Goal: Task Accomplishment & Management: Use online tool/utility

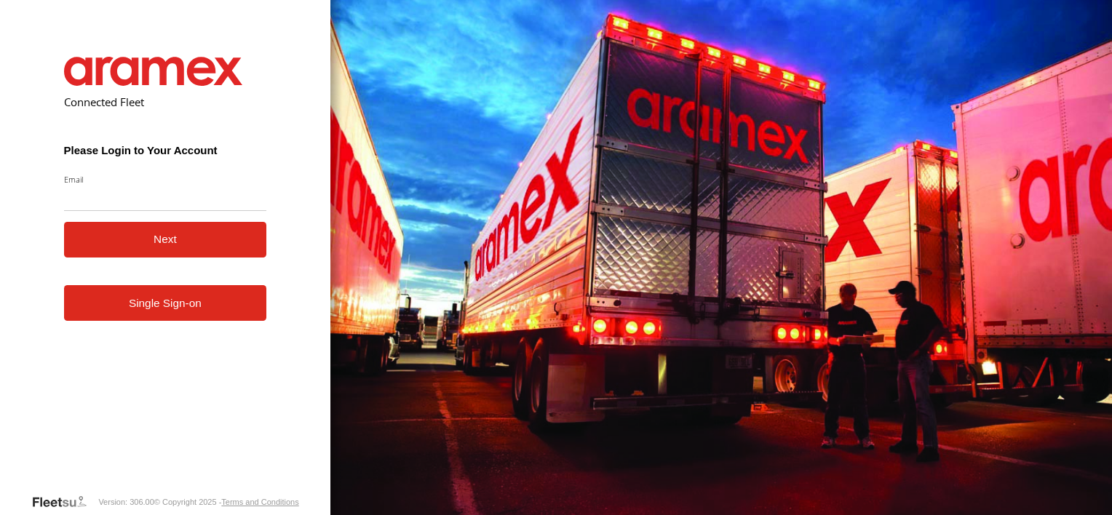
click at [119, 195] on input "Email" at bounding box center [165, 198] width 203 height 26
type input "**********"
click at [135, 253] on button "Next" at bounding box center [165, 240] width 203 height 36
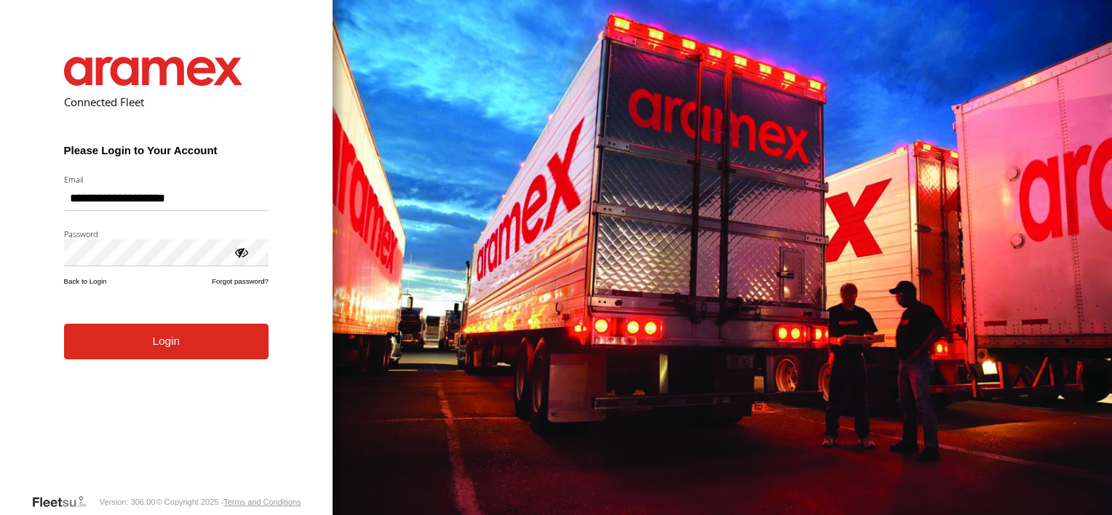
click at [147, 356] on button "Login" at bounding box center [166, 342] width 205 height 36
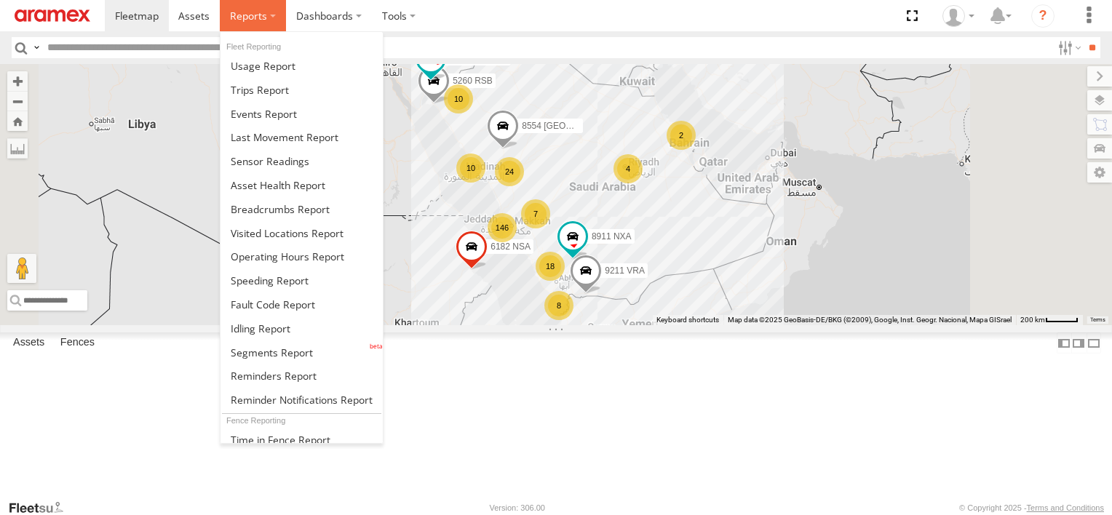
click at [280, 20] on label at bounding box center [253, 15] width 66 height 31
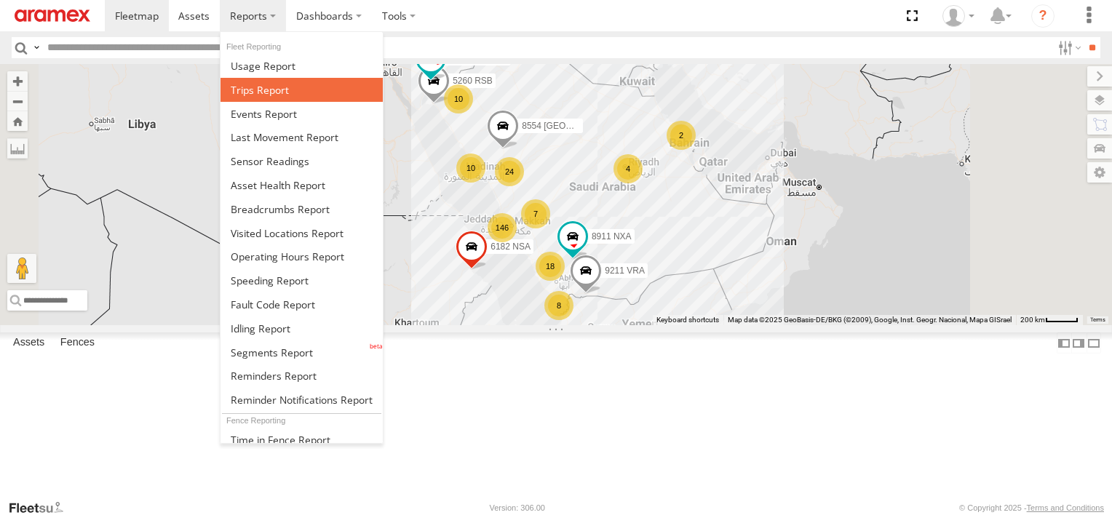
click at [300, 95] on link at bounding box center [302, 90] width 162 height 24
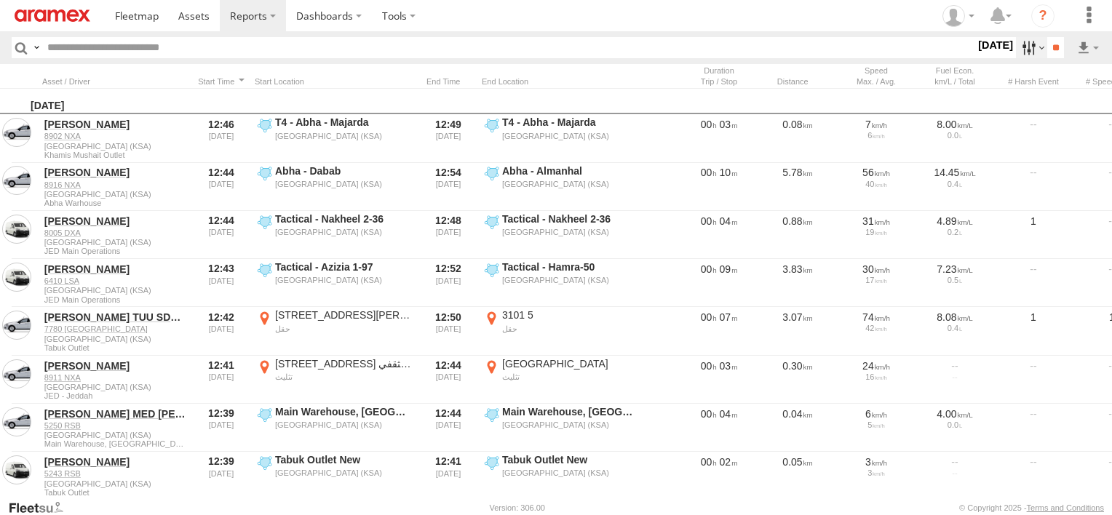
click at [1029, 49] on label at bounding box center [1031, 47] width 31 height 21
click at [1016, 55] on label at bounding box center [1031, 47] width 31 height 21
click at [0, 0] on label at bounding box center [0, 0] width 0 height 0
click at [0, 0] on span "Abha Warhouse" at bounding box center [0, 0] width 0 height 0
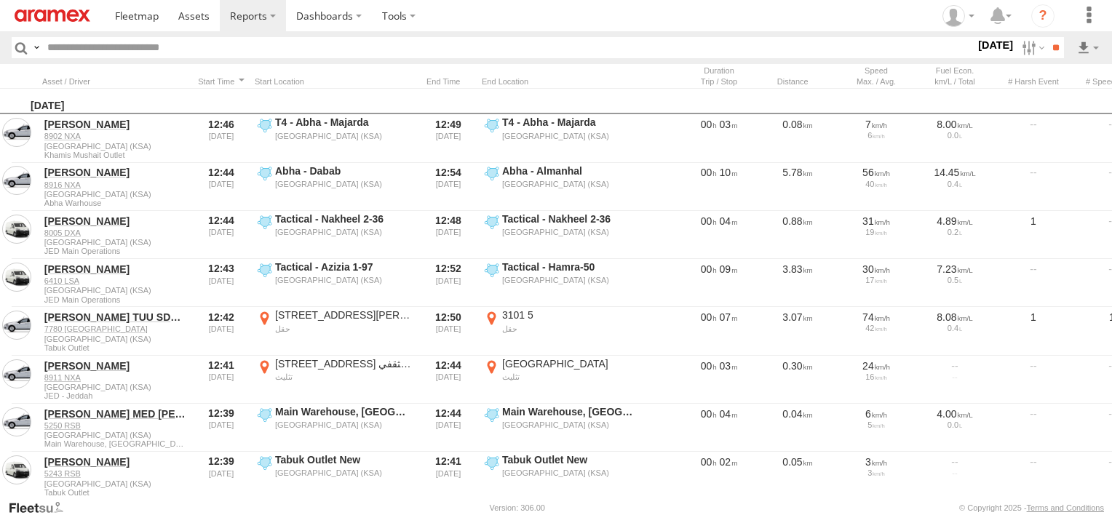
click at [0, 0] on span "Baha warehouse" at bounding box center [0, 0] width 0 height 0
click at [0, 0] on span "Gizan Outlet" at bounding box center [0, 0] width 0 height 0
click at [0, 0] on span "Khamis Mushait Outlet" at bounding box center [0, 0] width 0 height 0
click at [0, 0] on span "Main Warehouse, [GEOGRAPHIC_DATA]" at bounding box center [0, 0] width 0 height 0
click at [0, 0] on span "Makkah Outlet" at bounding box center [0, 0] width 0 height 0
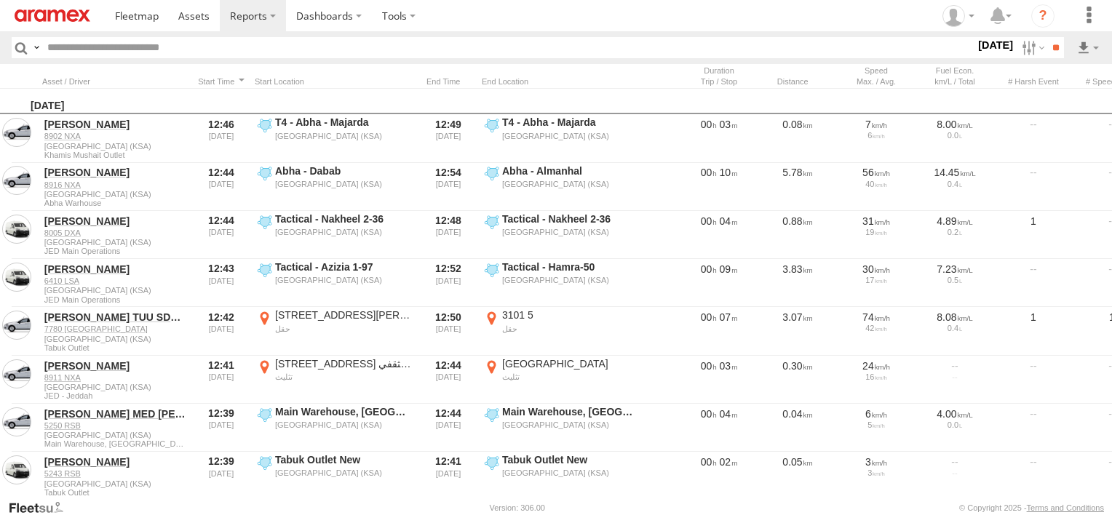
click at [0, 0] on span "Najran" at bounding box center [0, 0] width 0 height 0
click at [0, 0] on span "Qunfuda" at bounding box center [0, 0] width 0 height 0
click at [0, 0] on span "Tabuk Outlet" at bounding box center [0, 0] width 0 height 0
click at [0, 0] on div "Taif Outlet" at bounding box center [0, 0] width 0 height 0
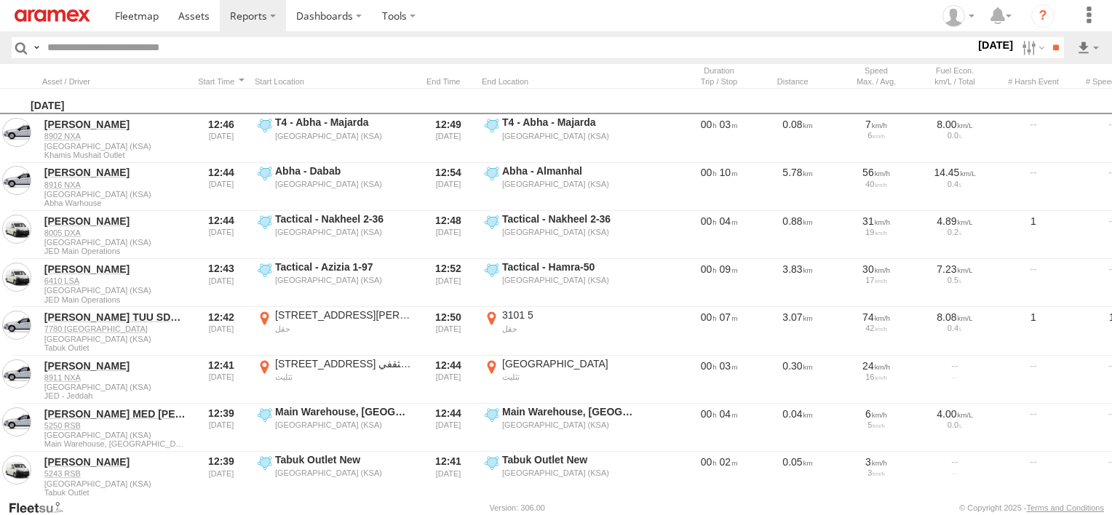
click at [0, 0] on div "Taif Outlet" at bounding box center [0, 0] width 0 height 0
click at [0, 0] on span "Taif Outlet" at bounding box center [0, 0] width 0 height 0
click at [0, 0] on span "Yanbu Outlet" at bounding box center [0, 0] width 0 height 0
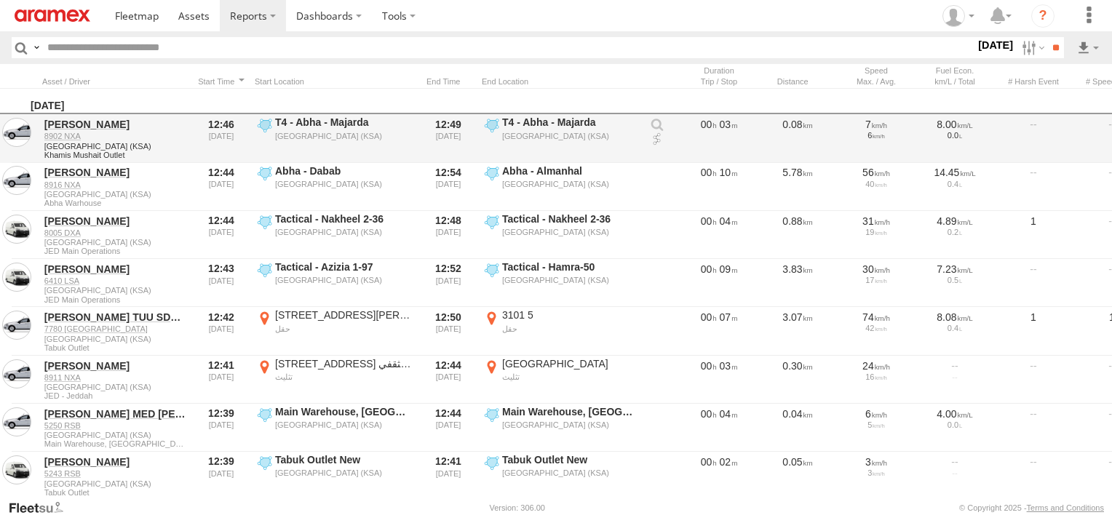
scroll to position [8, 0]
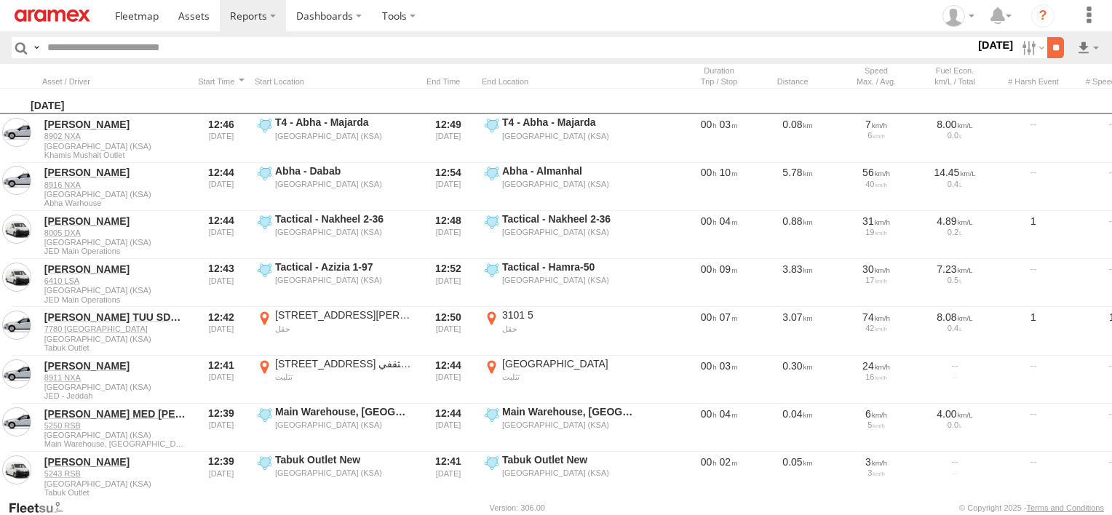
click at [1051, 50] on input "**" at bounding box center [1056, 47] width 17 height 21
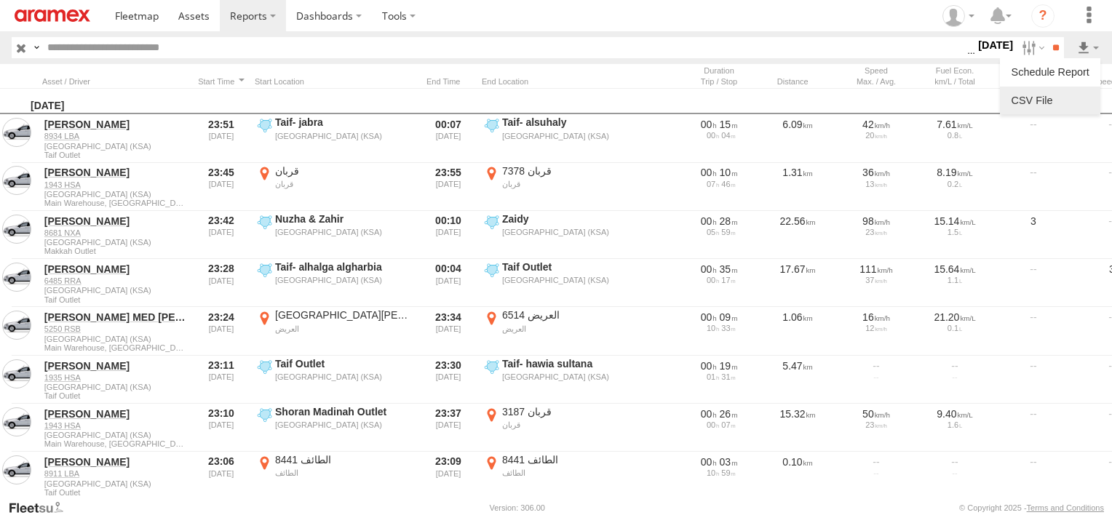
click at [1065, 100] on link at bounding box center [1050, 101] width 89 height 22
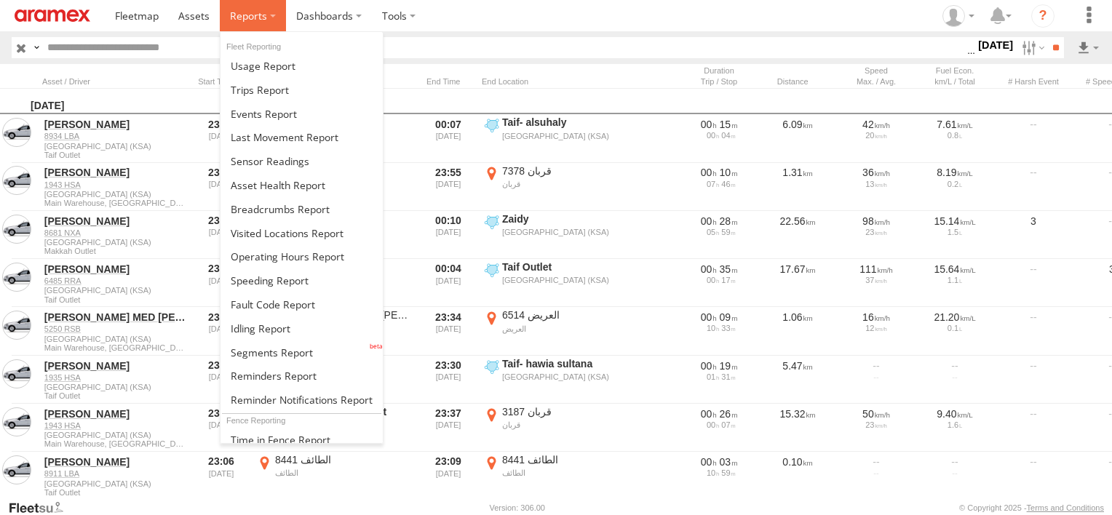
click at [239, 25] on label at bounding box center [253, 15] width 66 height 31
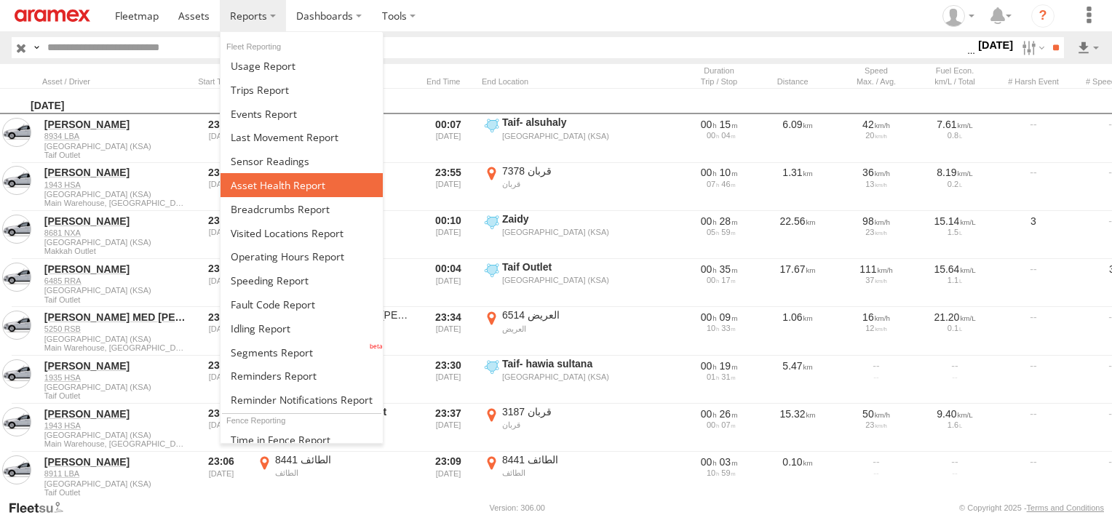
click at [285, 185] on span at bounding box center [278, 185] width 95 height 14
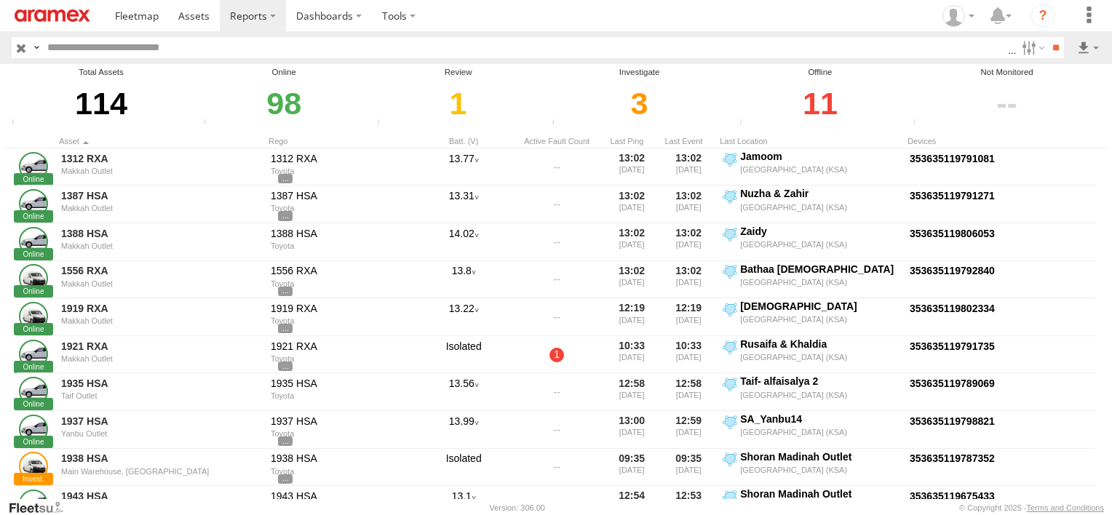
click at [0, 0] on span "Investigate" at bounding box center [0, 0] width 0 height 0
click at [0, 0] on span "Review" at bounding box center [0, 0] width 0 height 0
click at [0, 0] on span "Offline" at bounding box center [0, 0] width 0 height 0
click at [1048, 47] on input "**" at bounding box center [1056, 47] width 17 height 21
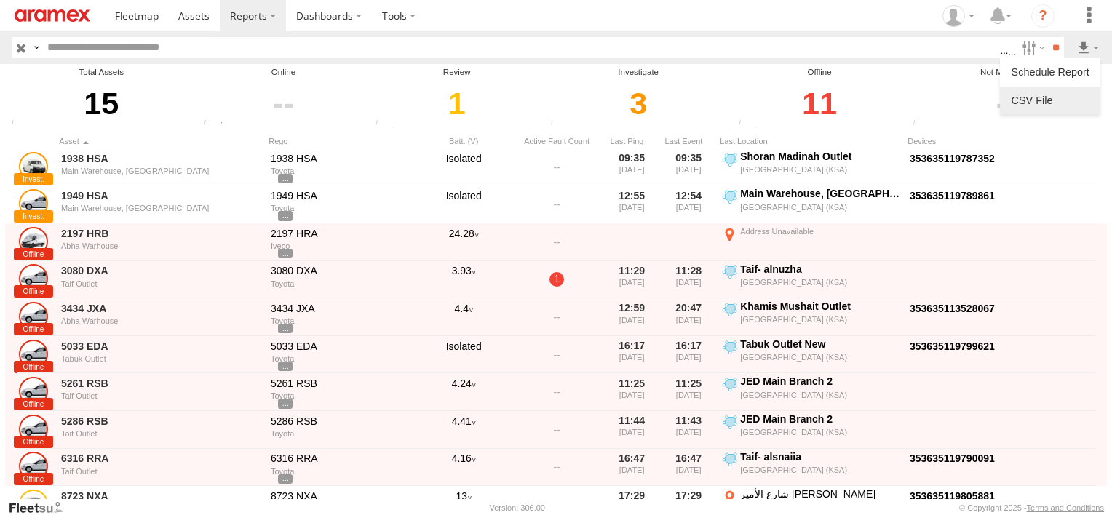
click at [1082, 97] on link at bounding box center [1050, 101] width 89 height 22
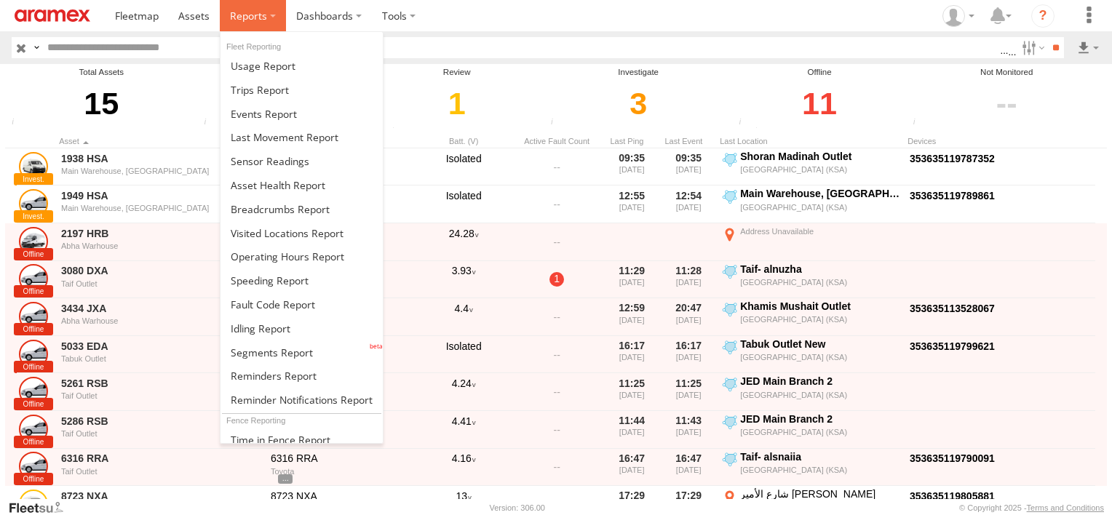
click at [255, 17] on span at bounding box center [248, 16] width 37 height 14
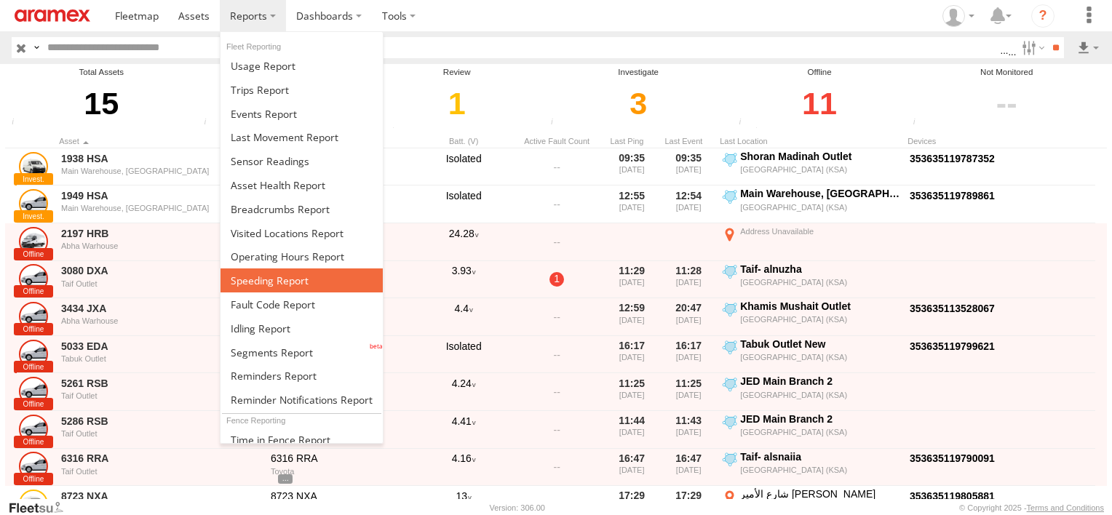
click at [262, 280] on span at bounding box center [270, 281] width 78 height 14
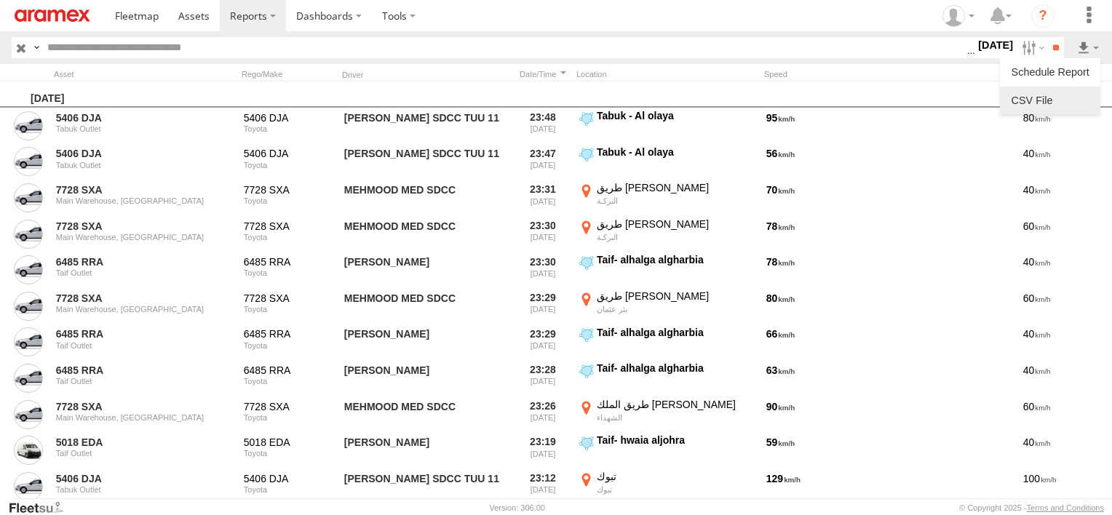
click at [1066, 111] on link at bounding box center [1050, 101] width 89 height 22
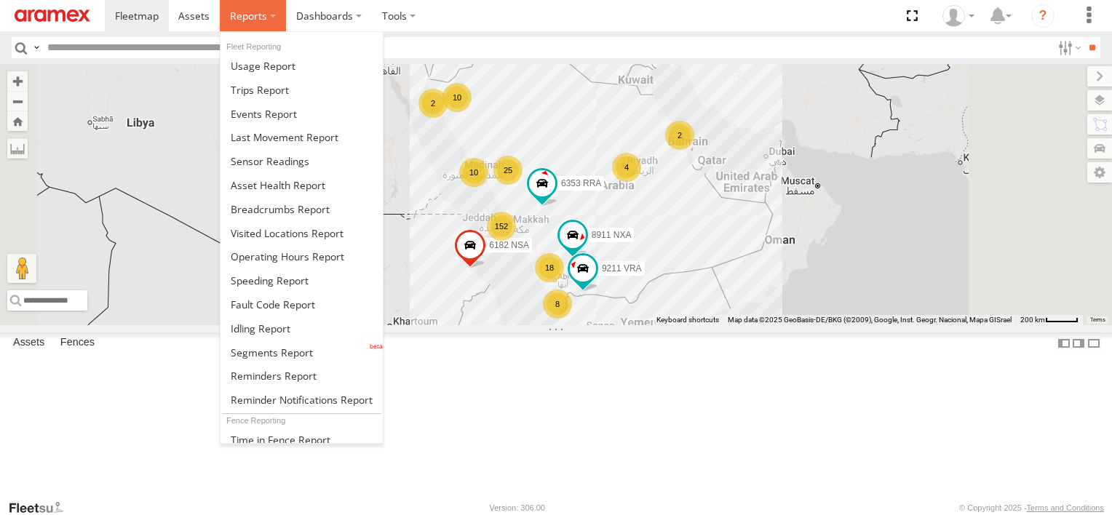
click at [225, 11] on label at bounding box center [253, 15] width 66 height 31
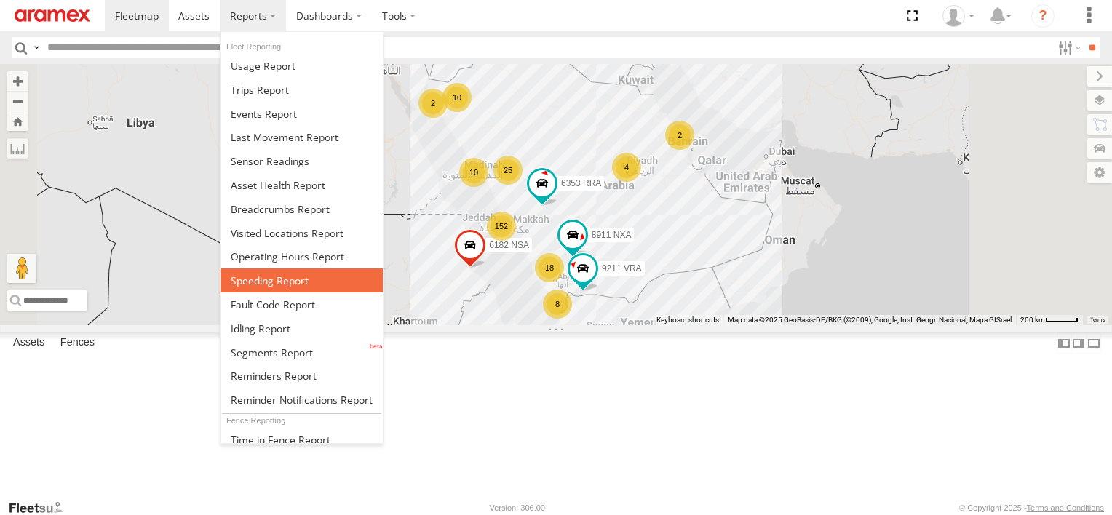
click at [256, 274] on span at bounding box center [270, 281] width 78 height 14
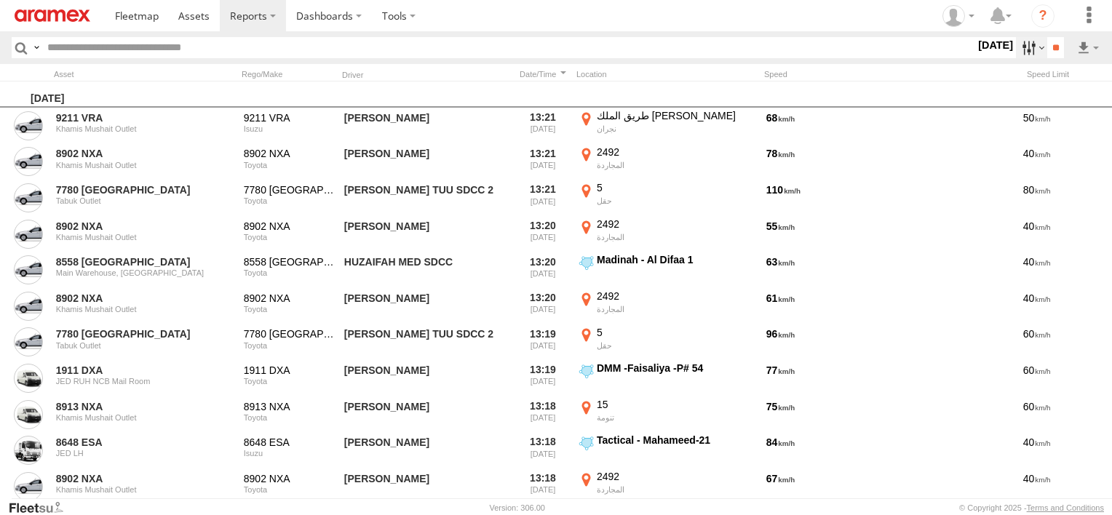
click at [1029, 49] on label at bounding box center [1031, 47] width 31 height 21
click at [0, 0] on label at bounding box center [0, 0] width 0 height 0
click at [0, 0] on span "Abha Warhouse" at bounding box center [0, 0] width 0 height 0
click at [0, 0] on span "Baha warehouse" at bounding box center [0, 0] width 0 height 0
click at [0, 0] on span "Gizan Outlet" at bounding box center [0, 0] width 0 height 0
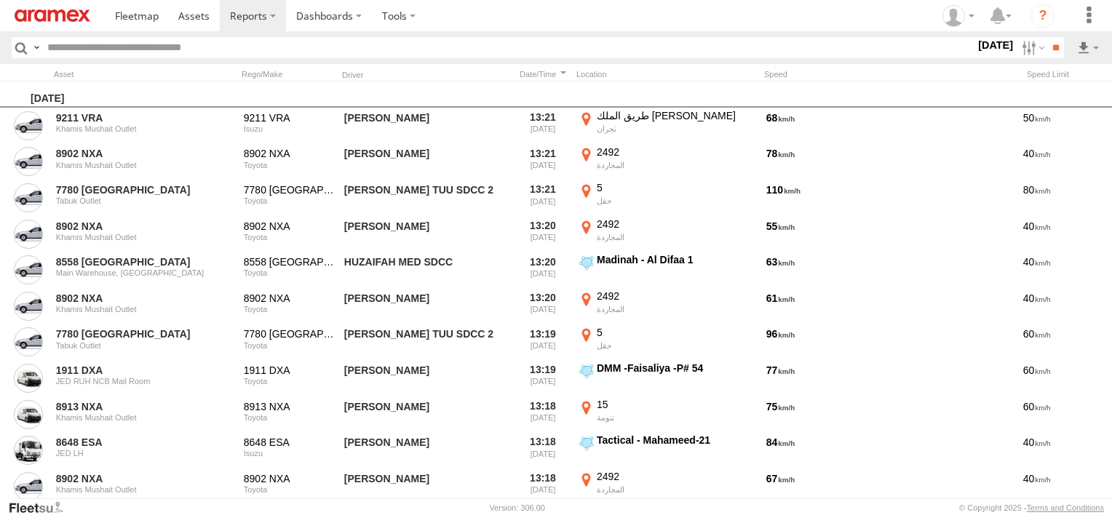
click at [0, 0] on span "Khamis Mushait Outlet" at bounding box center [0, 0] width 0 height 0
click at [0, 0] on span "Main Warehouse, [GEOGRAPHIC_DATA]" at bounding box center [0, 0] width 0 height 0
click at [0, 0] on span "Makkah Outlet" at bounding box center [0, 0] width 0 height 0
click at [0, 0] on label "Najran" at bounding box center [0, 0] width 0 height 0
click at [0, 0] on span "Qunfuda" at bounding box center [0, 0] width 0 height 0
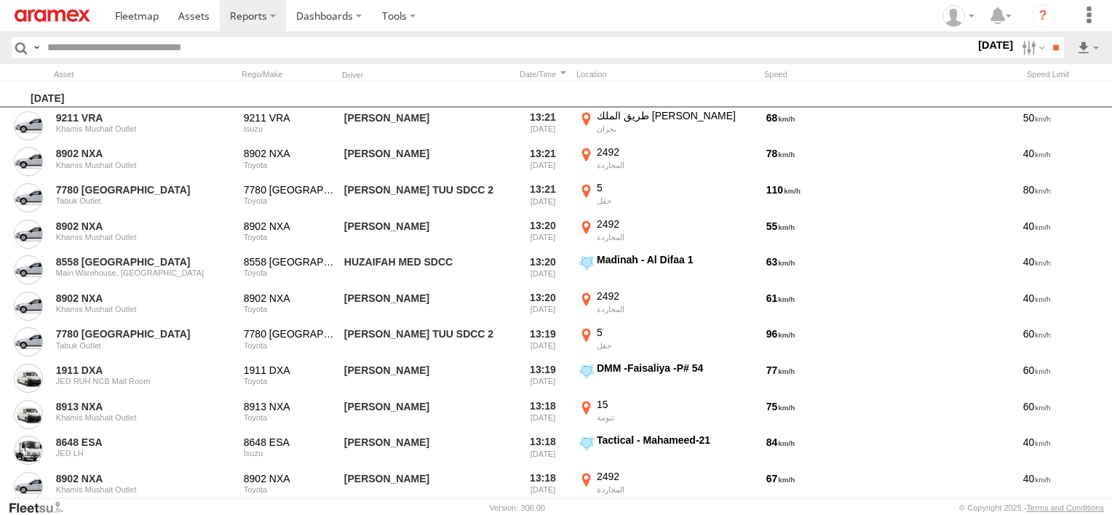
click at [0, 0] on div "Tabuk Outlet" at bounding box center [0, 0] width 0 height 0
click at [0, 0] on span "Tabuk Outlet" at bounding box center [0, 0] width 0 height 0
click at [0, 0] on span "Taif Outlet" at bounding box center [0, 0] width 0 height 0
click at [0, 0] on span "Yanbu Outlet" at bounding box center [0, 0] width 0 height 0
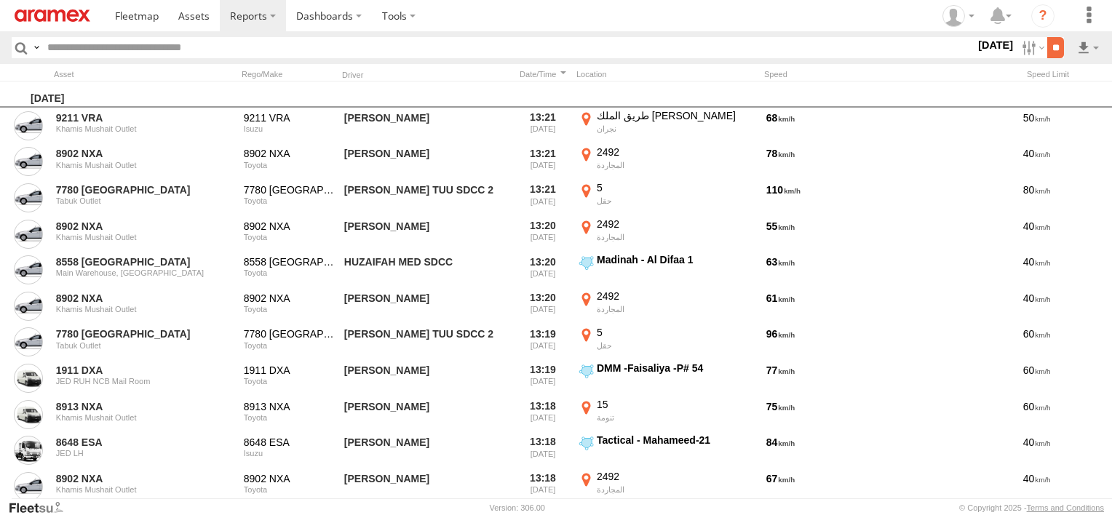
click at [1063, 39] on input "**" at bounding box center [1056, 47] width 17 height 21
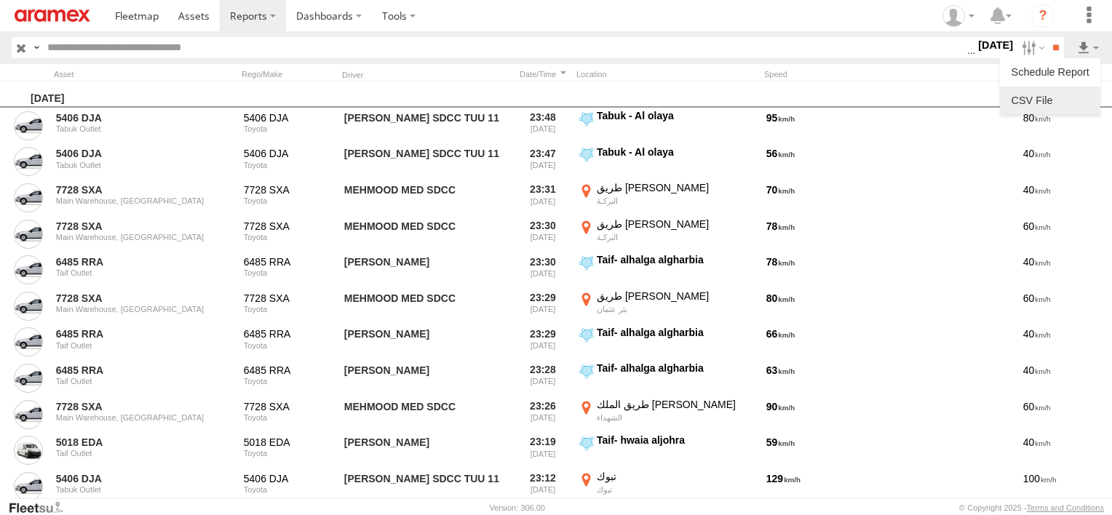
click at [1062, 98] on link at bounding box center [1050, 101] width 89 height 22
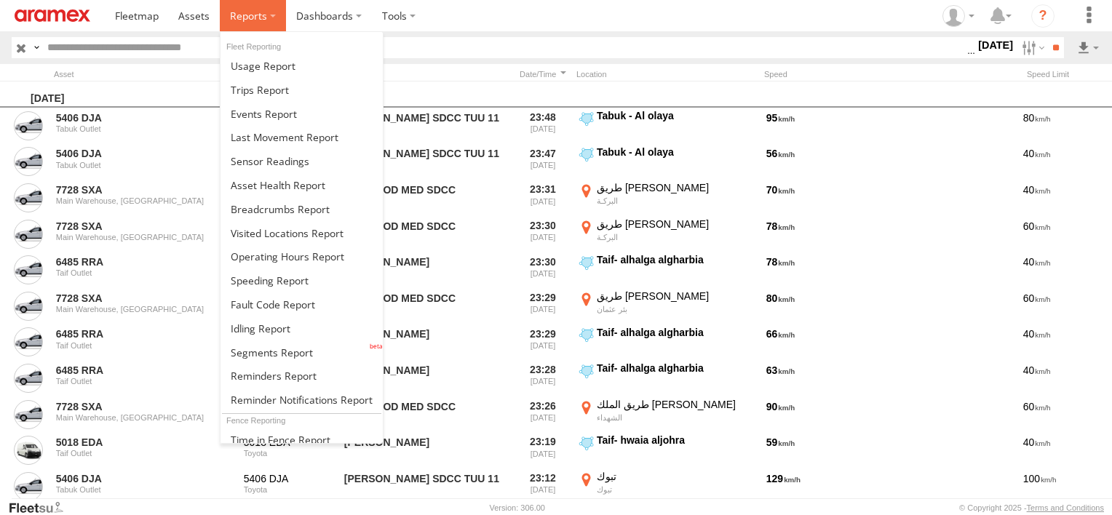
click at [257, 17] on span at bounding box center [248, 16] width 37 height 14
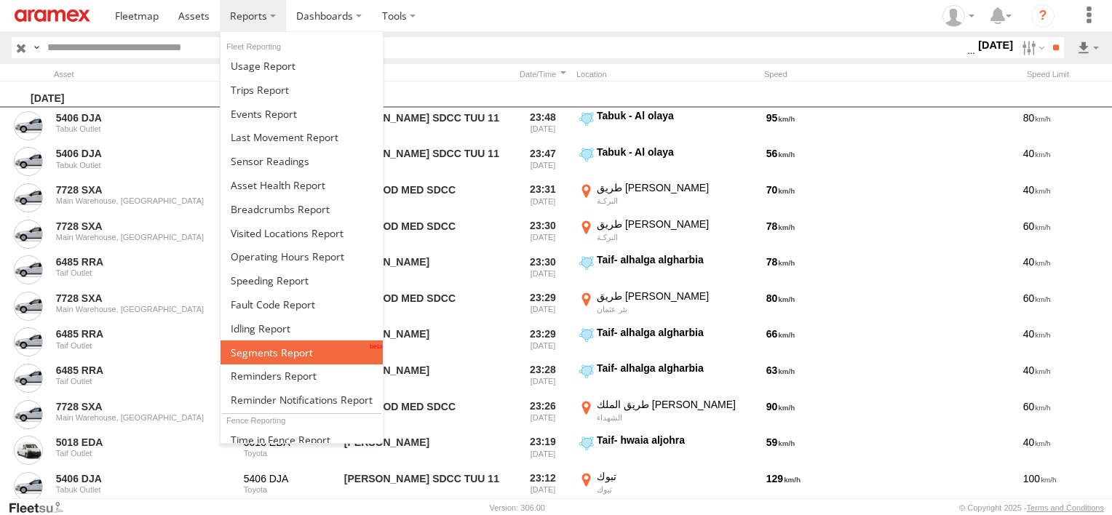
click at [285, 349] on span at bounding box center [272, 353] width 82 height 14
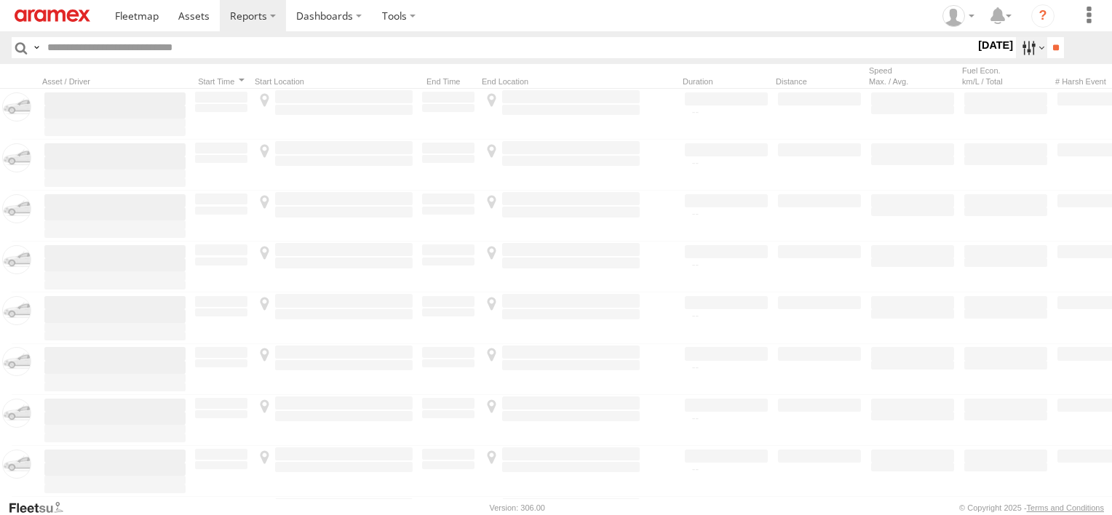
click at [1029, 50] on label at bounding box center [1031, 47] width 31 height 21
click at [0, 0] on label at bounding box center [0, 0] width 0 height 0
click at [0, 0] on span "Abha Warhouse" at bounding box center [0, 0] width 0 height 0
click at [0, 0] on span "Baha warehouse" at bounding box center [0, 0] width 0 height 0
click at [0, 0] on span "Gizan Outlet" at bounding box center [0, 0] width 0 height 0
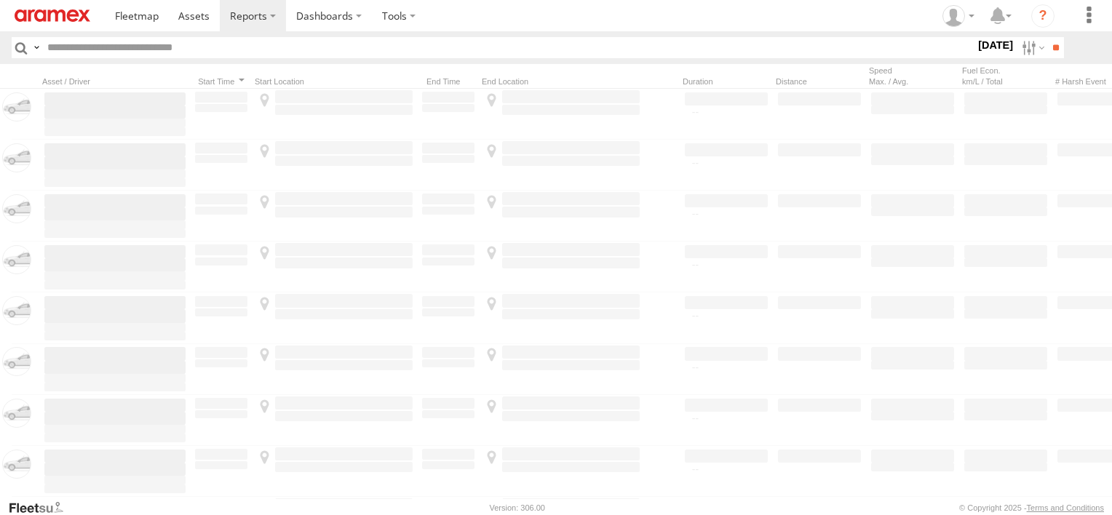
click at [0, 0] on div "Khamis Mushait Outlet" at bounding box center [0, 0] width 0 height 0
click at [0, 0] on span "Khamis Mushait Outlet" at bounding box center [0, 0] width 0 height 0
click at [0, 0] on span "Main Warehouse, [GEOGRAPHIC_DATA]" at bounding box center [0, 0] width 0 height 0
click at [0, 0] on span "Makkah Outlet" at bounding box center [0, 0] width 0 height 0
click at [0, 0] on div "Najran" at bounding box center [0, 0] width 0 height 0
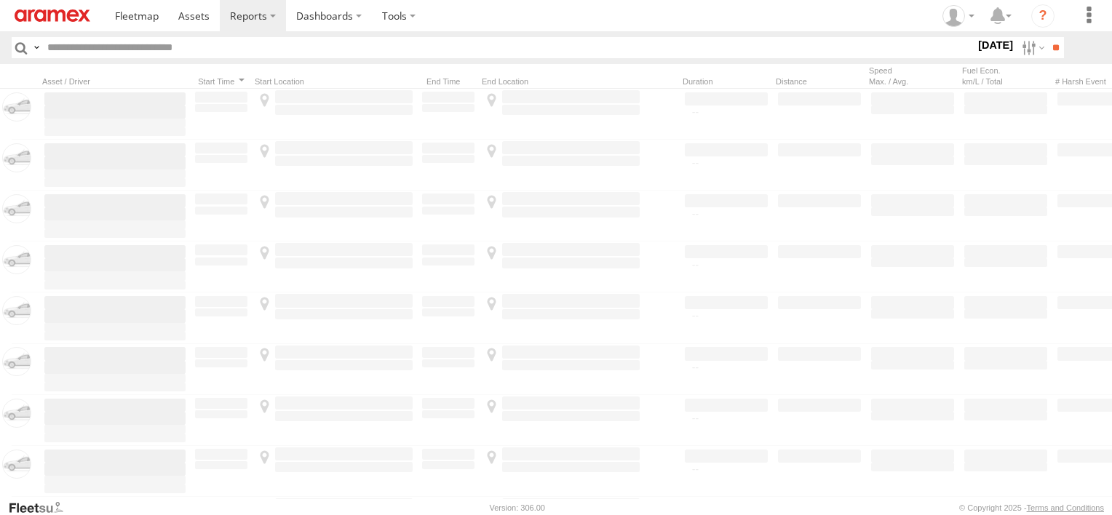
click at [0, 0] on span "Najran" at bounding box center [0, 0] width 0 height 0
click at [0, 0] on label "Qunfuda" at bounding box center [0, 0] width 0 height 0
click at [0, 0] on span "Tabuk Outlet" at bounding box center [0, 0] width 0 height 0
click at [0, 0] on span "Taif Outlet" at bounding box center [0, 0] width 0 height 0
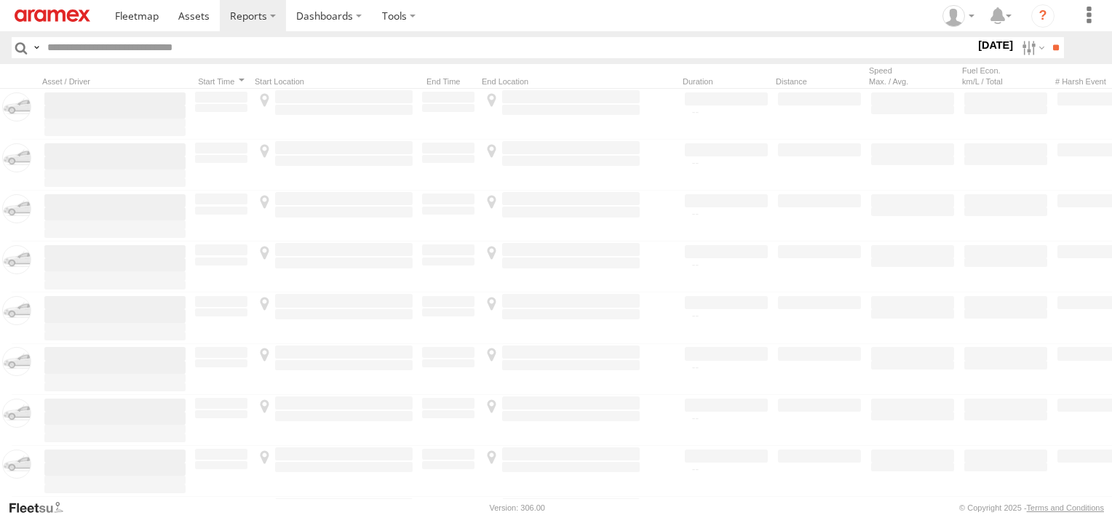
click at [0, 0] on span "Yanbu Outlet" at bounding box center [0, 0] width 0 height 0
click at [1062, 50] on input "**" at bounding box center [1056, 47] width 17 height 21
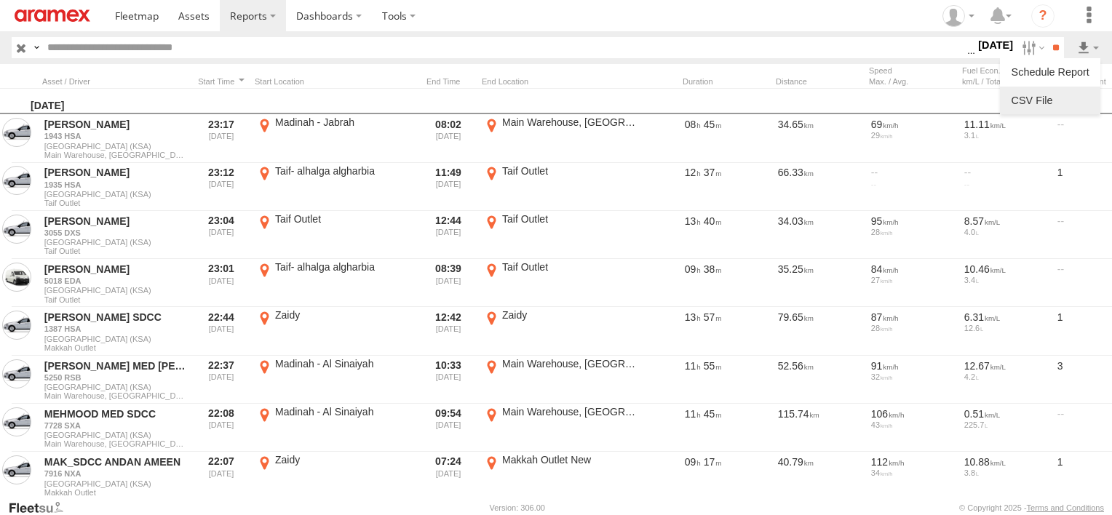
click at [1067, 96] on link at bounding box center [1050, 101] width 89 height 22
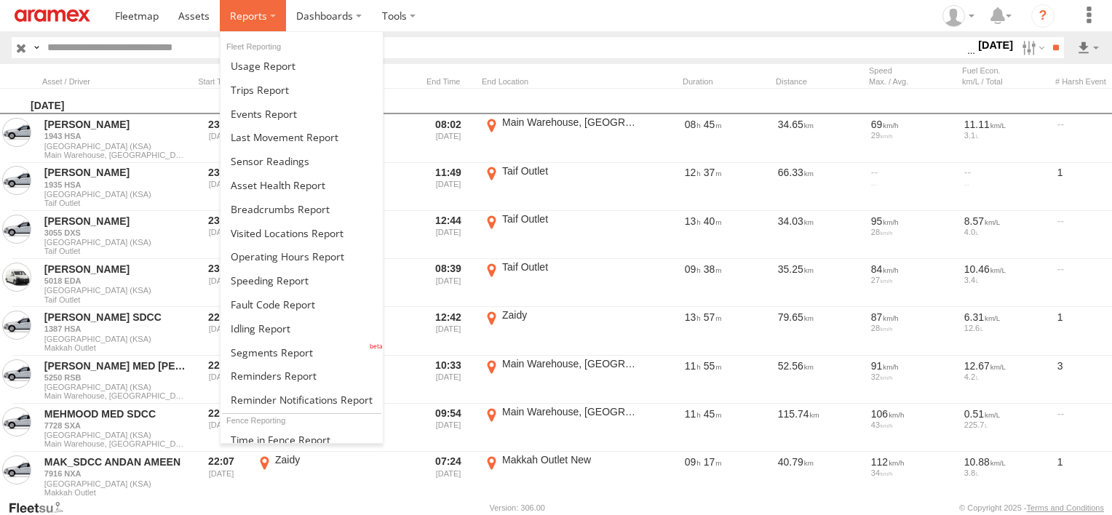
click at [233, 20] on span at bounding box center [248, 16] width 37 height 14
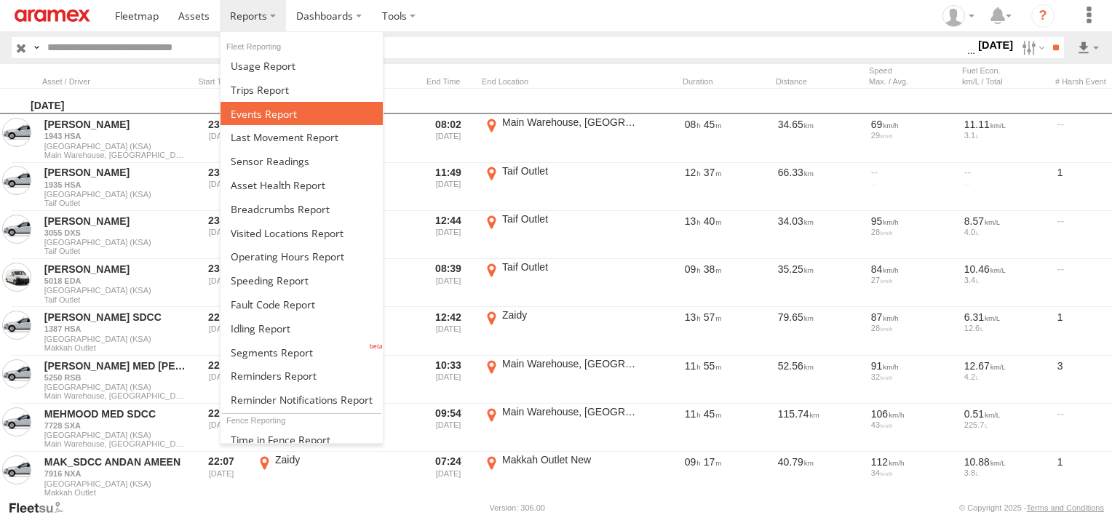
click at [282, 108] on span at bounding box center [264, 114] width 66 height 14
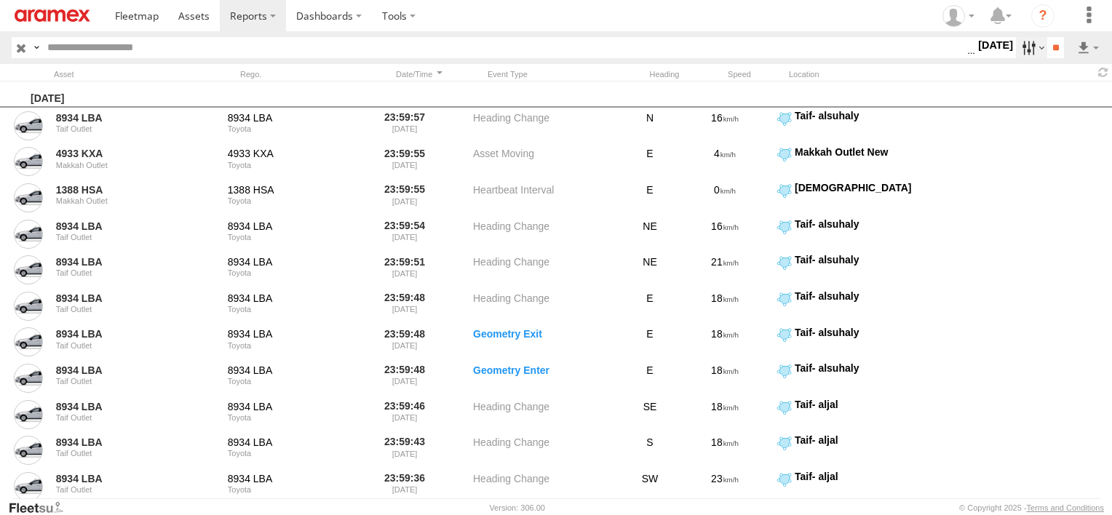
click at [1022, 41] on label at bounding box center [1031, 47] width 31 height 21
click at [0, 0] on span "Forward Collision Warning" at bounding box center [0, 0] width 0 height 0
click at [0, 0] on span "Potential Roll Over" at bounding box center [0, 0] width 0 height 0
click at [0, 0] on span "Forward Collision Warning" at bounding box center [0, 0] width 0 height 0
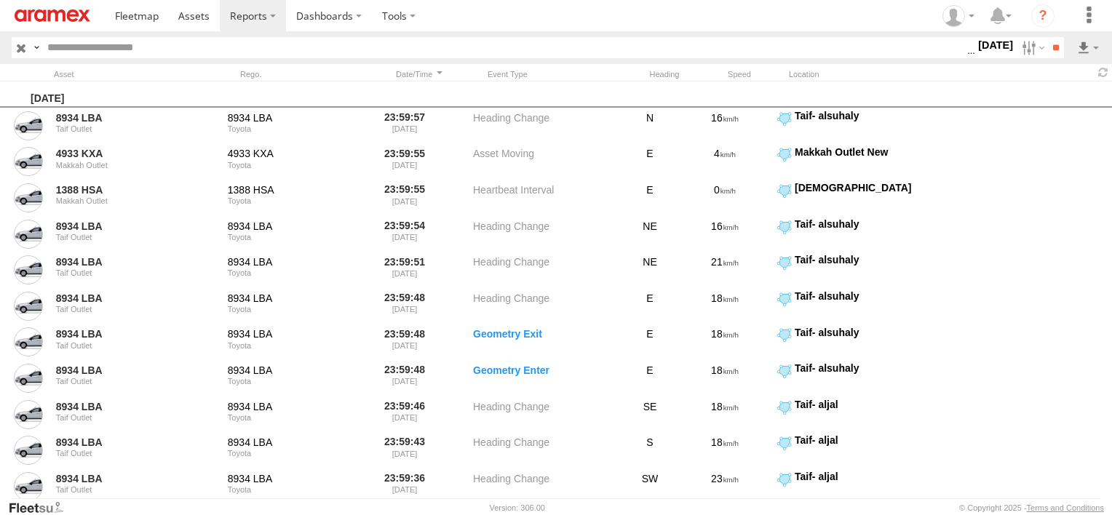
click at [0, 0] on span "External Power Lost" at bounding box center [0, 0] width 0 height 0
click at [1048, 47] on input "**" at bounding box center [1056, 47] width 17 height 21
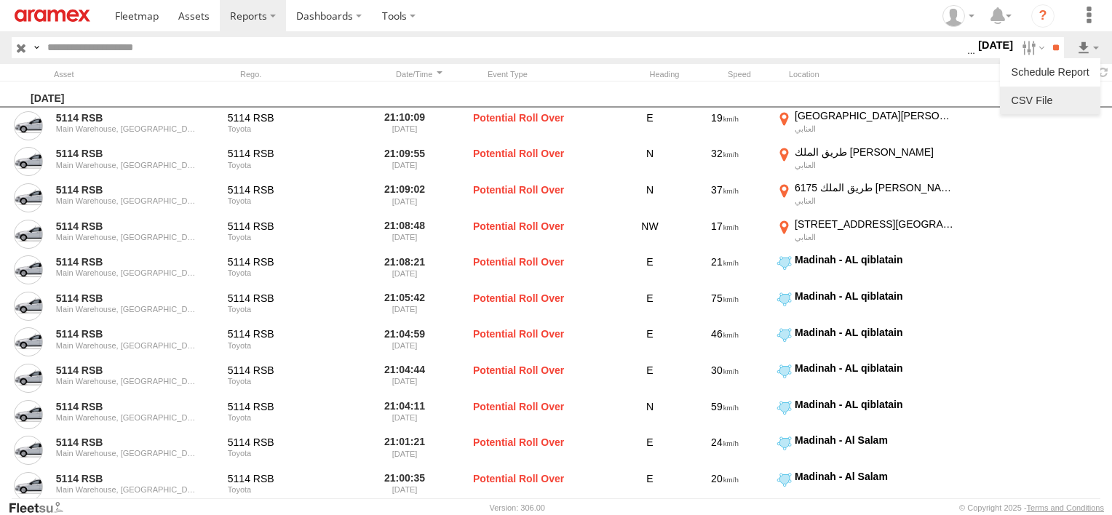
click at [1068, 90] on link at bounding box center [1050, 101] width 89 height 22
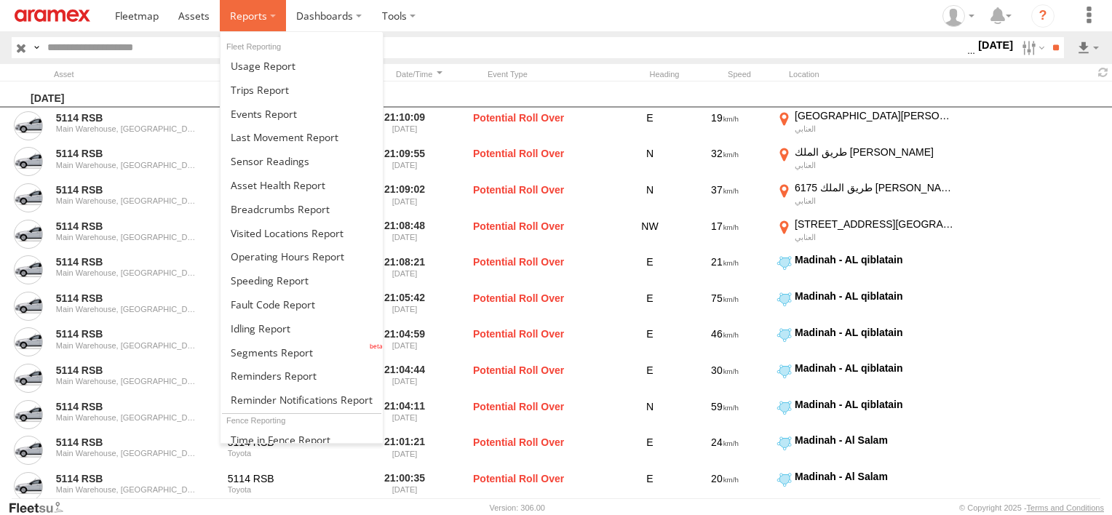
click at [263, 15] on span at bounding box center [248, 16] width 37 height 14
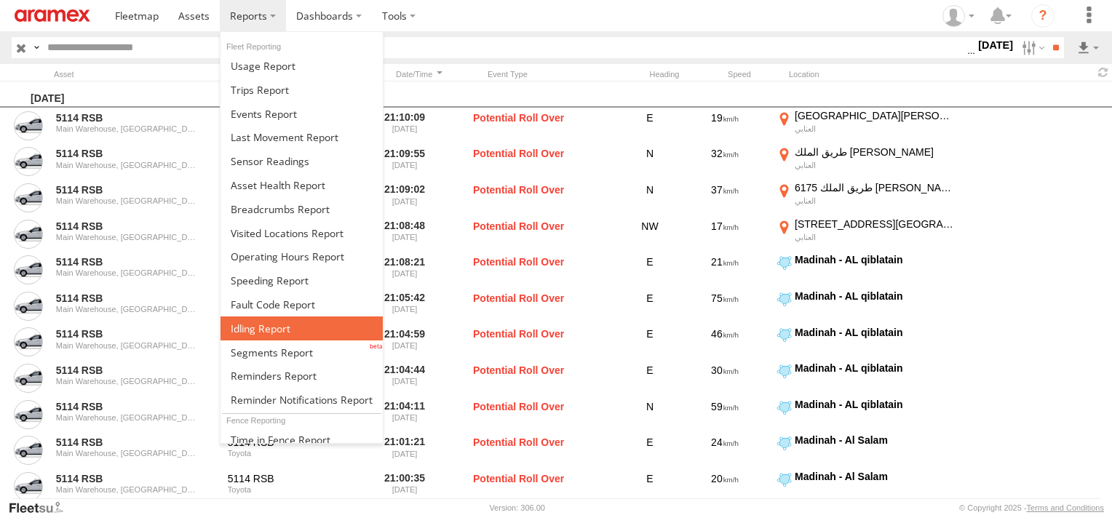
click at [291, 325] on link at bounding box center [302, 329] width 162 height 24
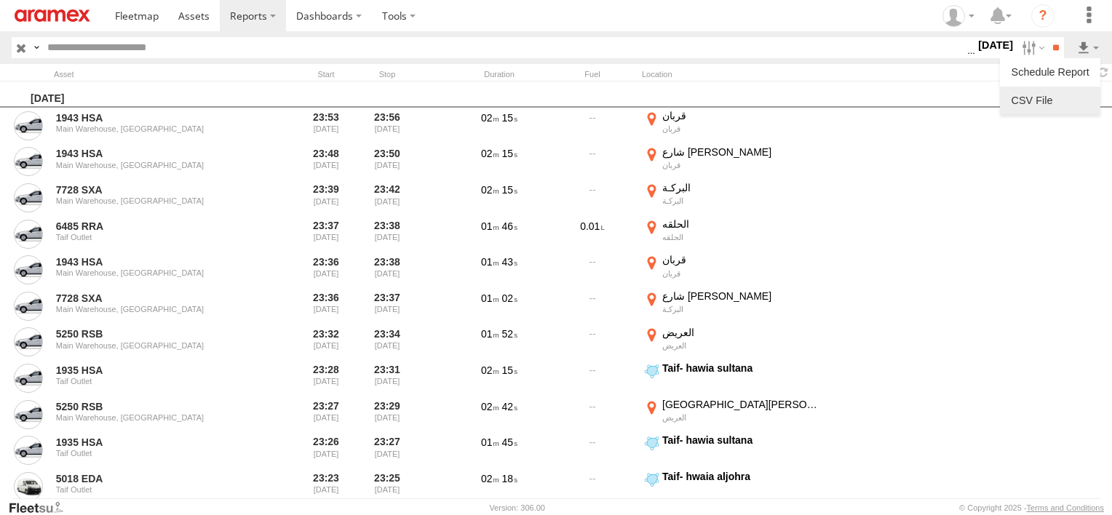
click at [1061, 108] on link at bounding box center [1050, 101] width 89 height 22
click at [233, 73] on div at bounding box center [156, 74] width 204 height 10
